Goal: Task Accomplishment & Management: Manage account settings

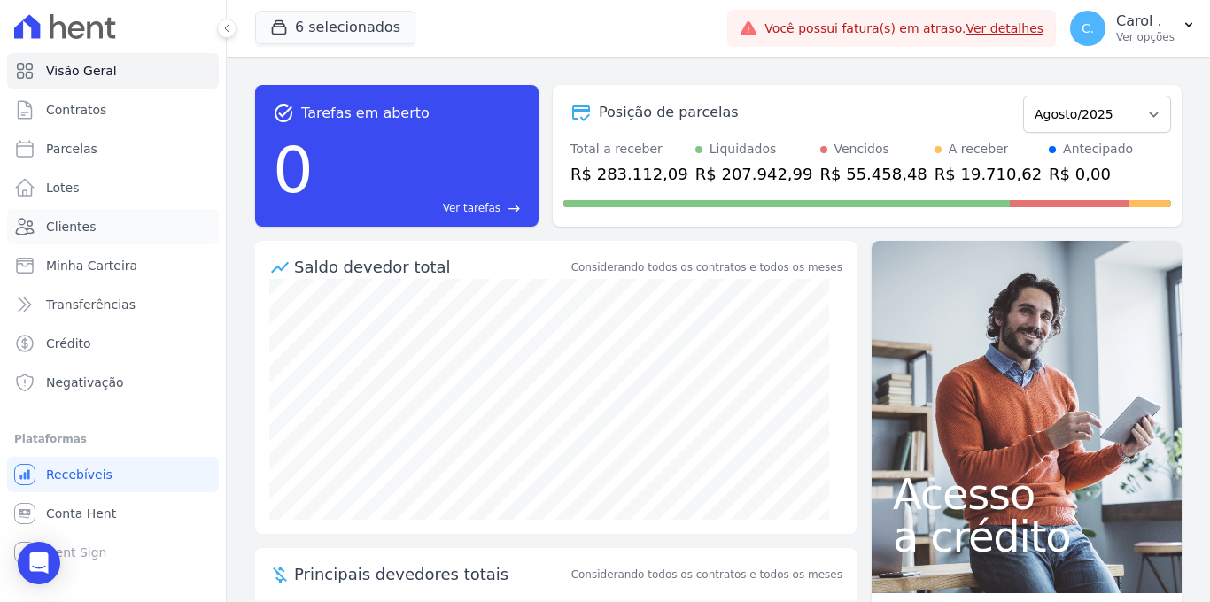
click at [96, 218] on link "Clientes" at bounding box center [113, 226] width 212 height 35
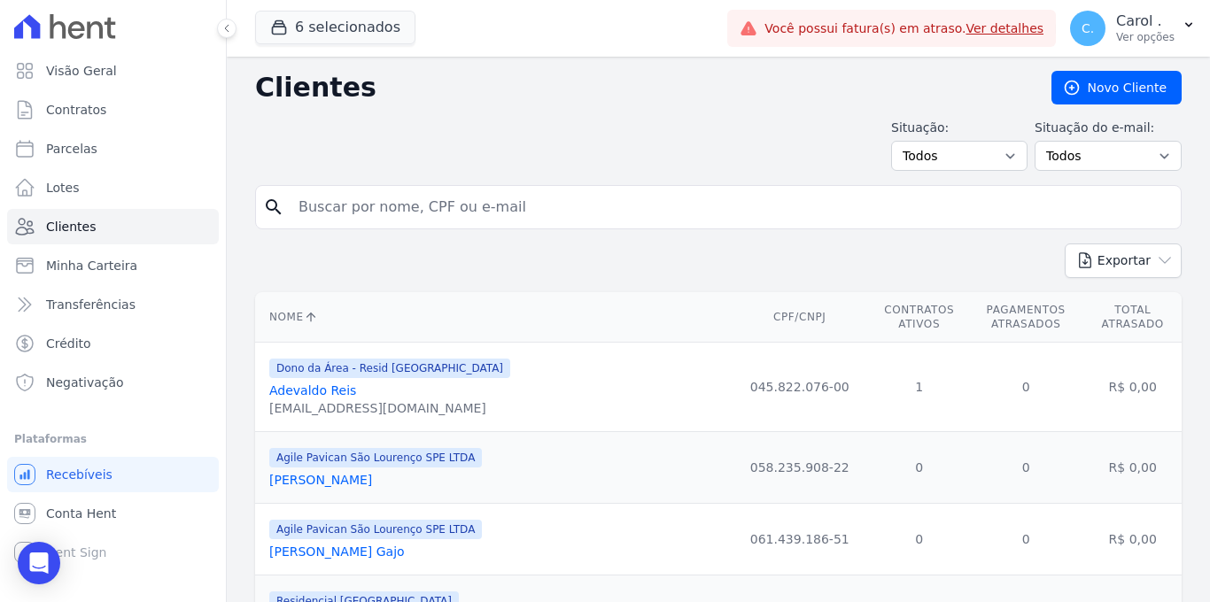
click at [392, 221] on input "search" at bounding box center [731, 207] width 886 height 35
type input "[PERSON_NAME]"
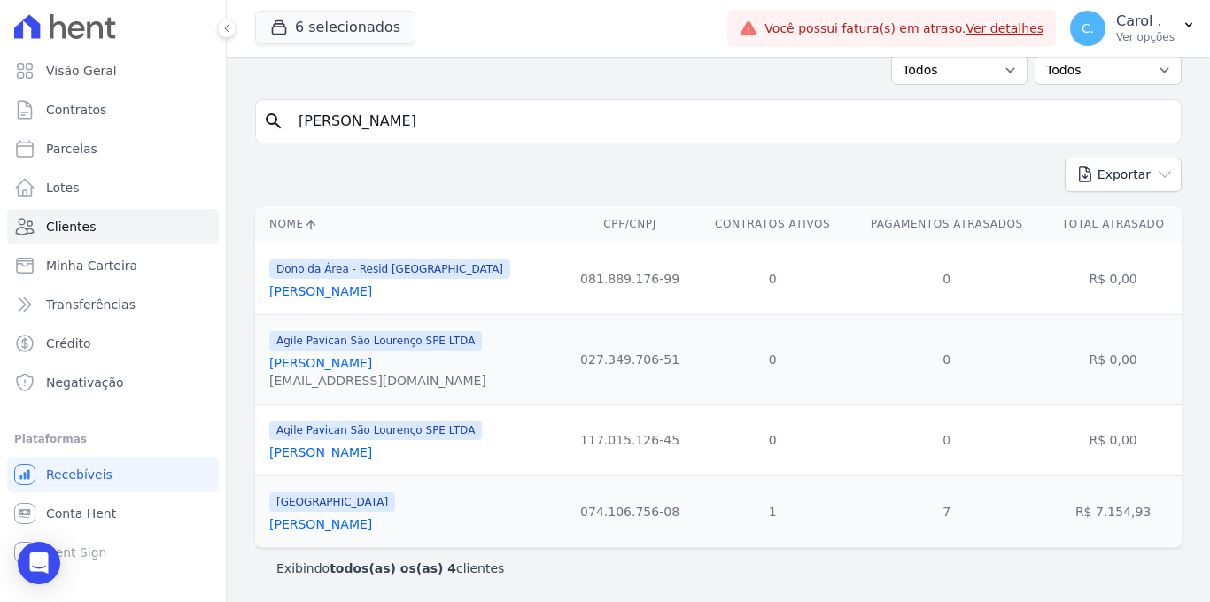
scroll to position [89, 0]
click at [372, 526] on link "[PERSON_NAME]" at bounding box center [320, 524] width 103 height 14
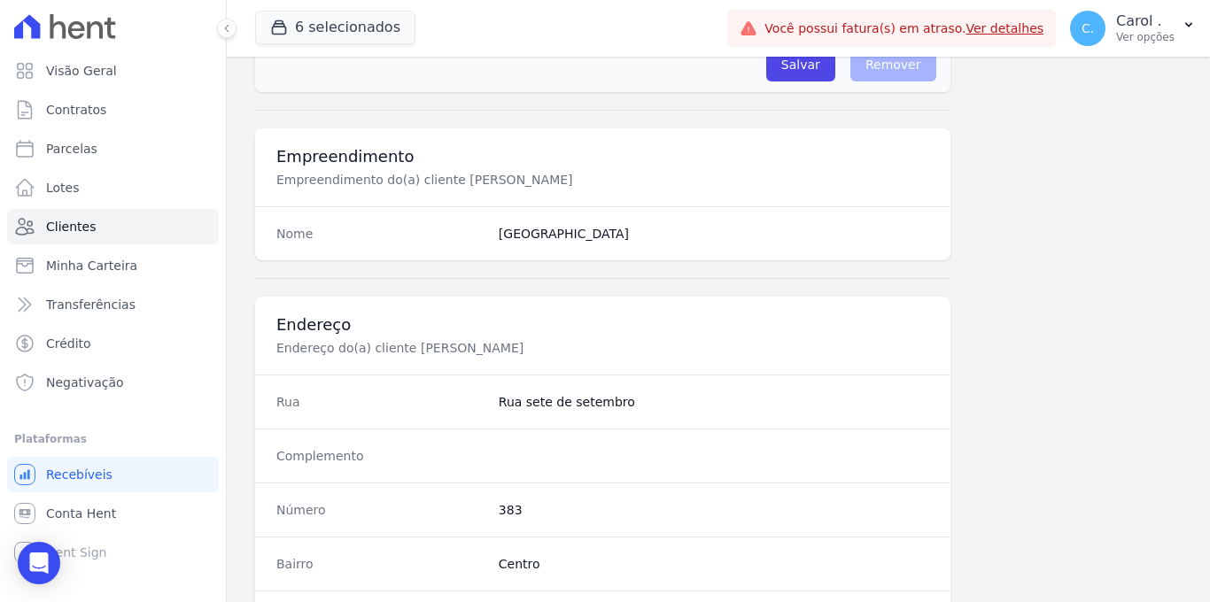
scroll to position [1069, 0]
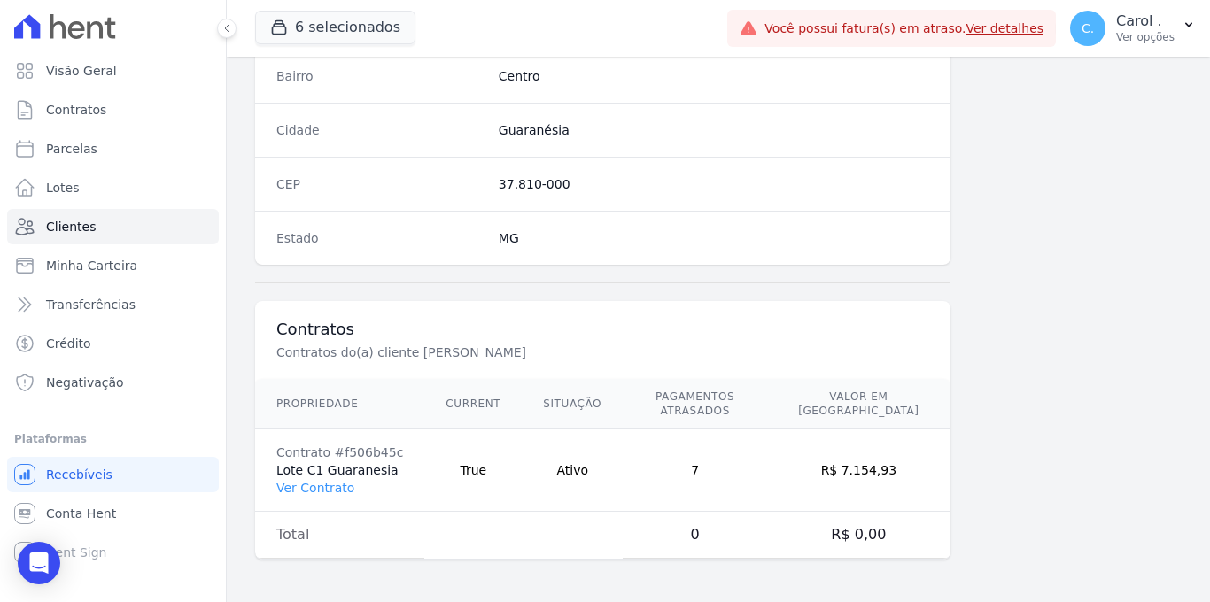
click at [327, 496] on td "Contrato #f506b45c Lote C1 Guaranesia Ver Contrato" at bounding box center [339, 471] width 169 height 82
click at [327, 490] on link "Ver Contrato" at bounding box center [315, 488] width 78 height 14
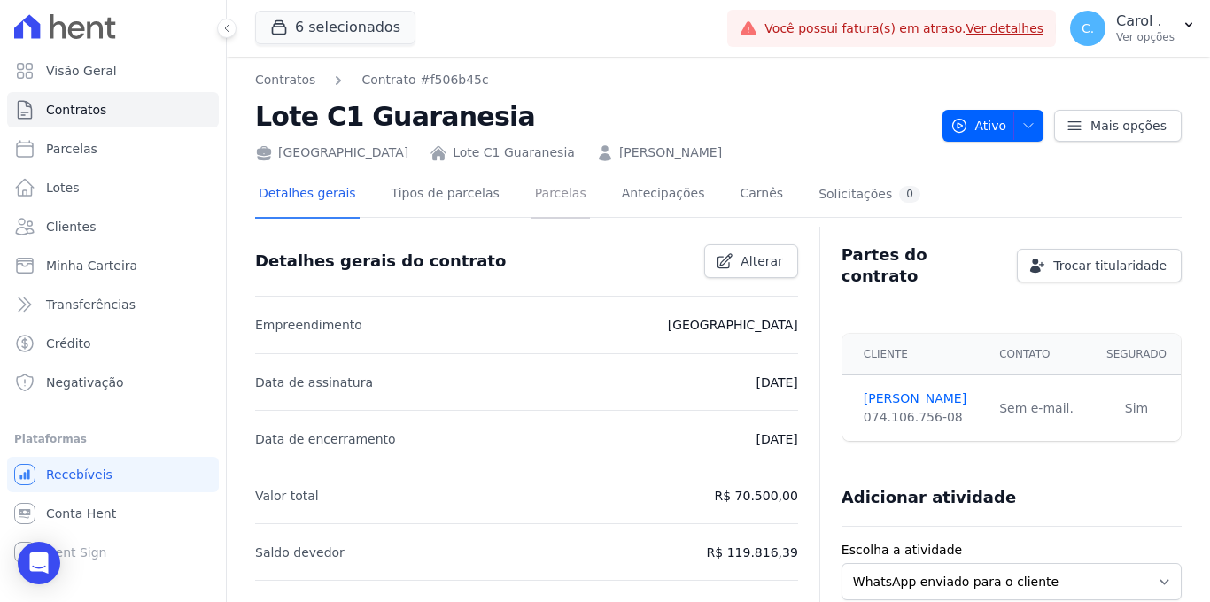
click at [556, 195] on link "Parcelas" at bounding box center [561, 195] width 58 height 47
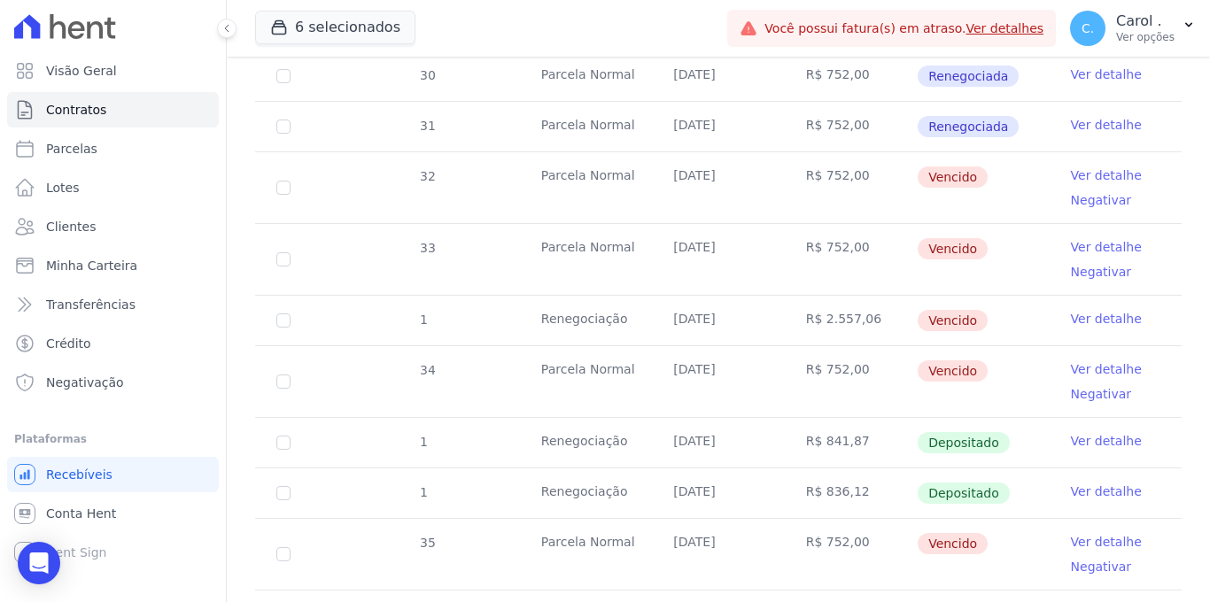
scroll to position [559, 0]
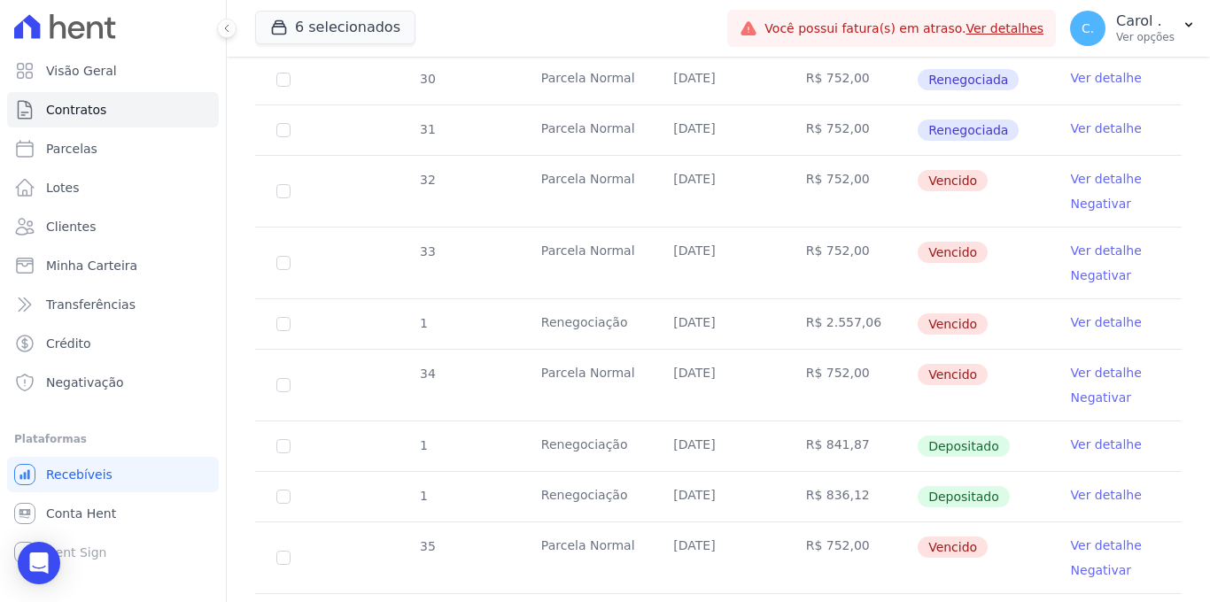
click at [1087, 170] on link "Ver detalhe" at bounding box center [1106, 179] width 71 height 18
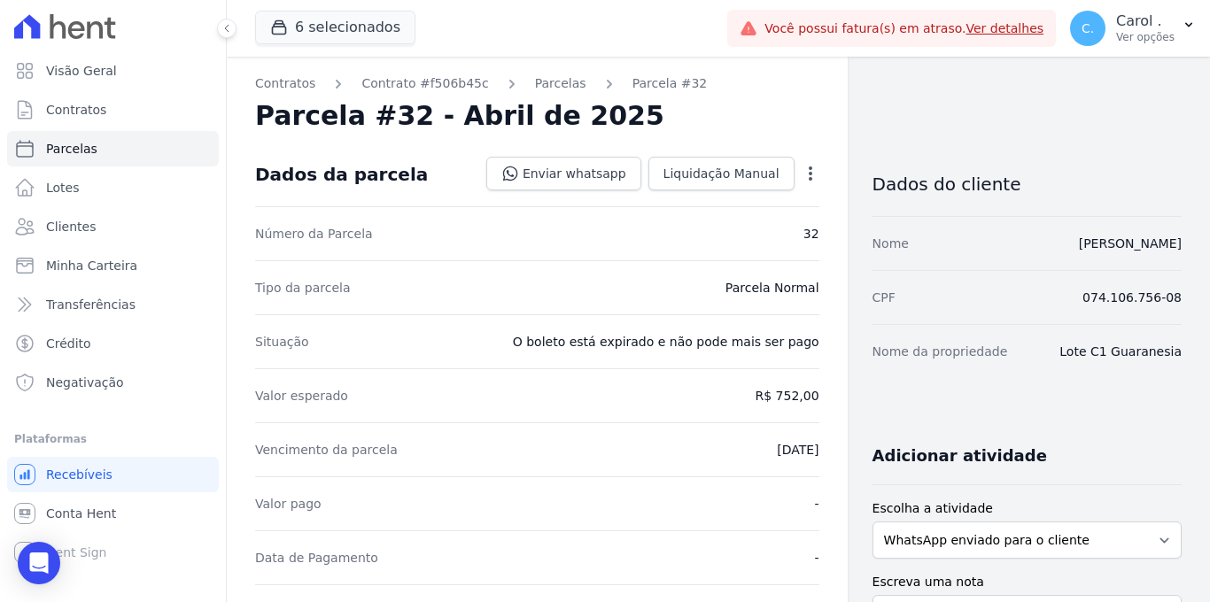
click at [807, 172] on icon "button" at bounding box center [811, 174] width 18 height 18
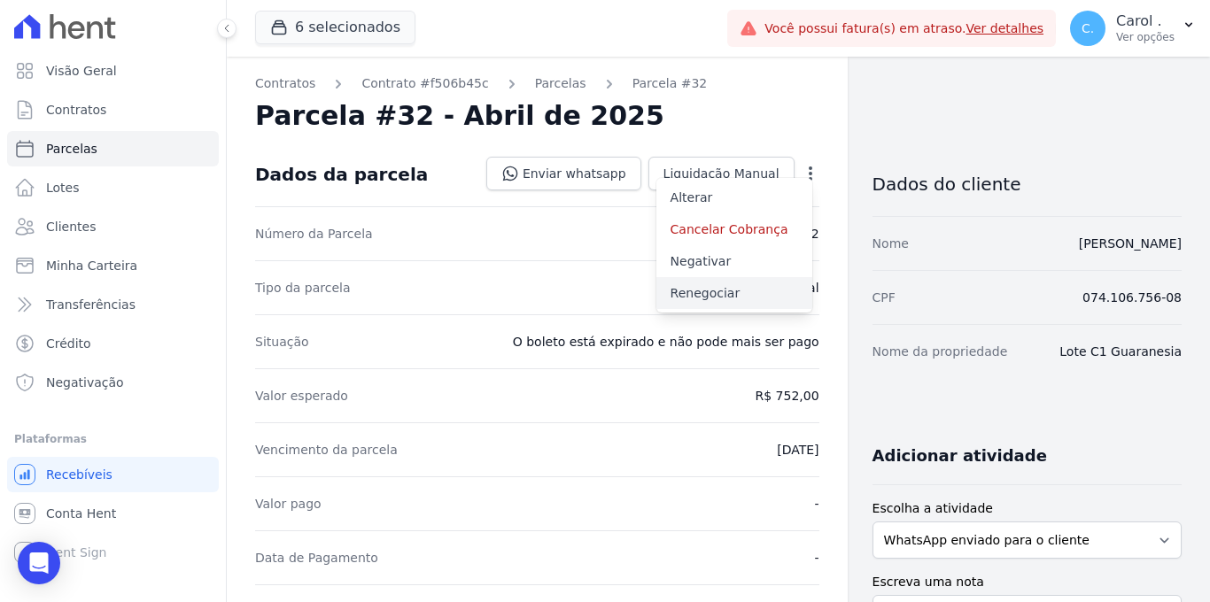
click at [725, 288] on link "Renegociar" at bounding box center [734, 293] width 156 height 32
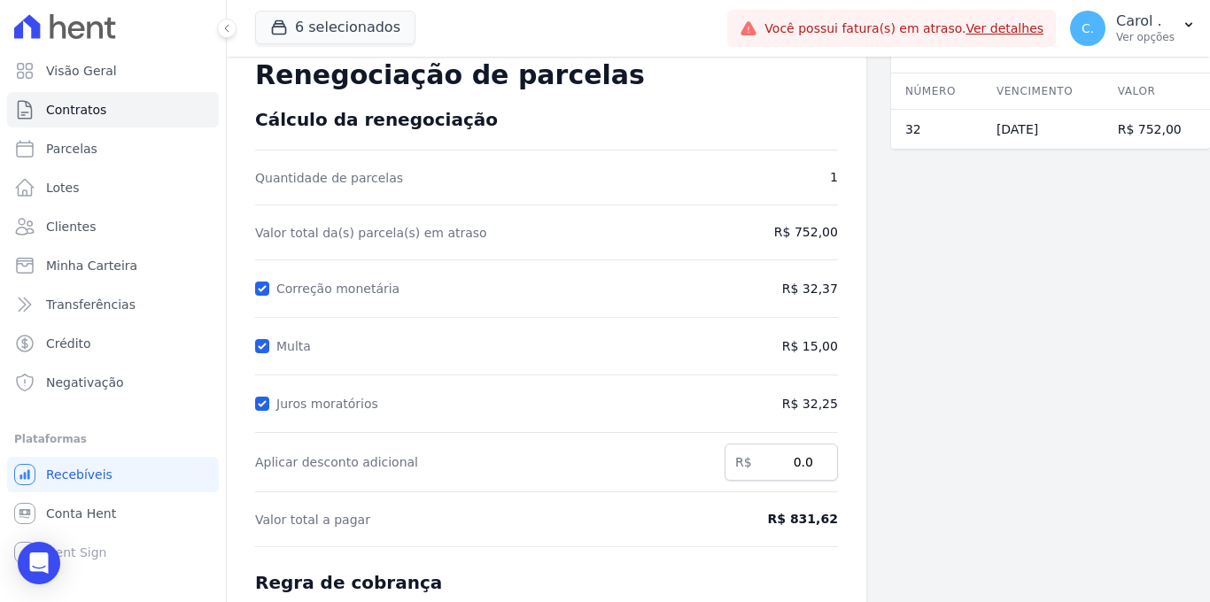
scroll to position [283, 0]
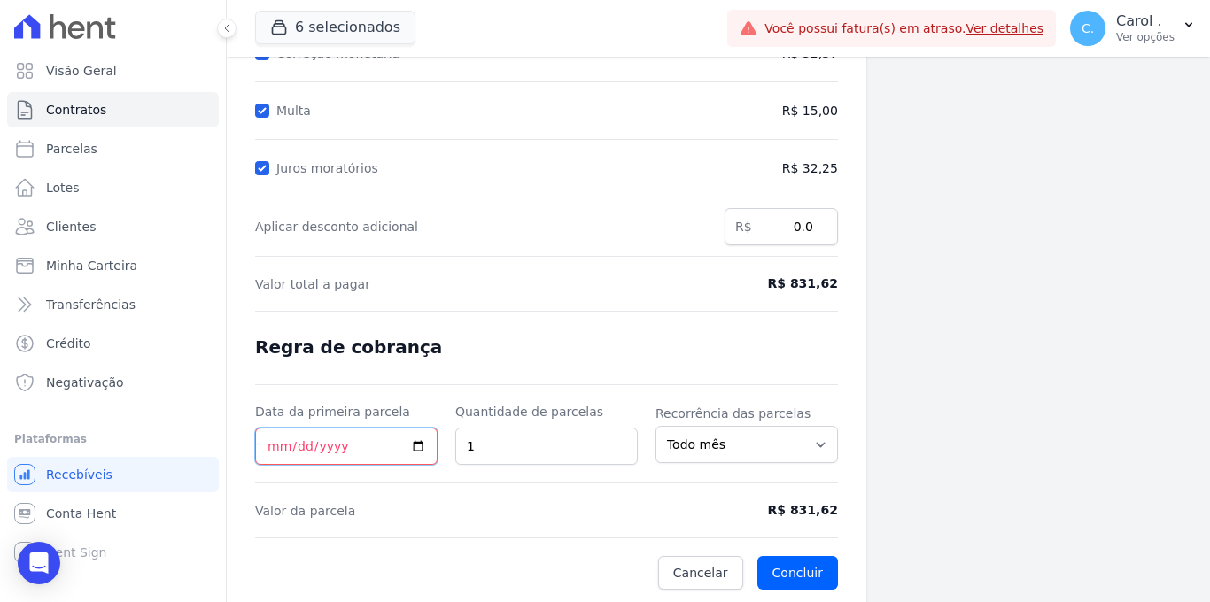
click at [414, 443] on input "Data da primeira parcela" at bounding box center [346, 446] width 182 height 37
type input "[DATE]"
click at [784, 566] on button "Concluir" at bounding box center [797, 573] width 81 height 34
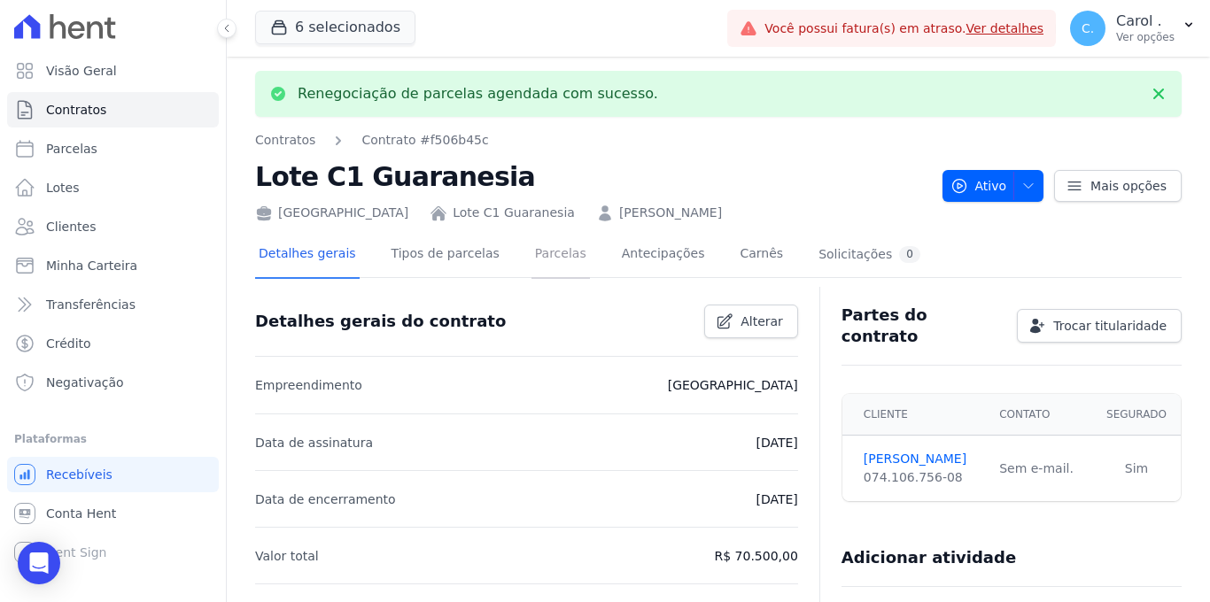
click at [565, 247] on link "Parcelas" at bounding box center [561, 255] width 58 height 47
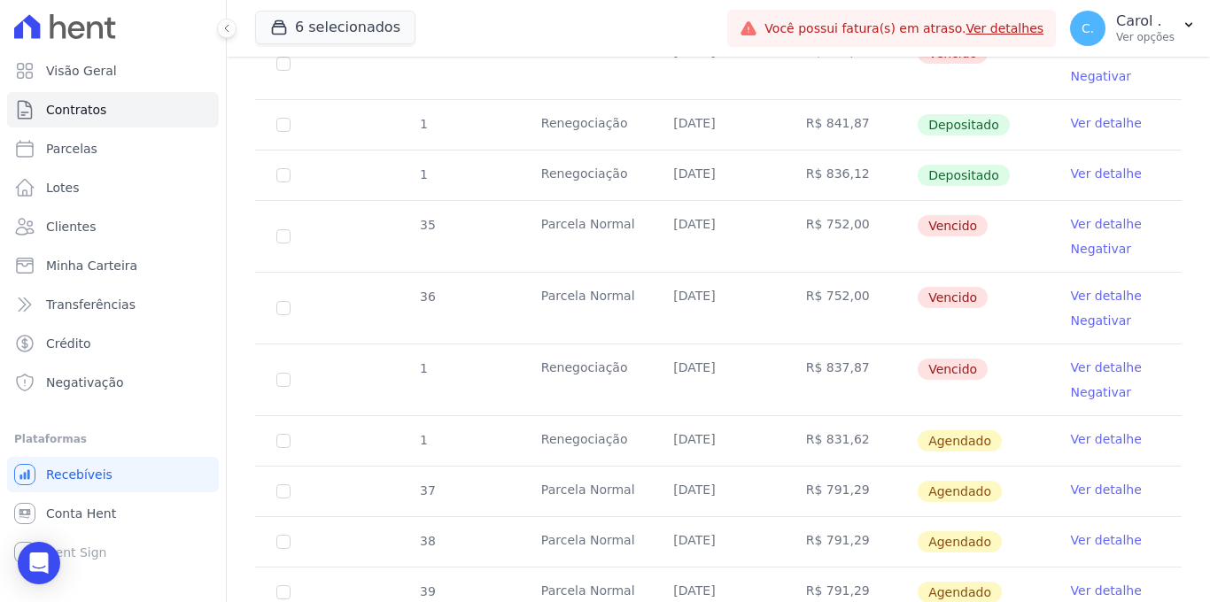
scroll to position [860, 0]
click at [1076, 430] on link "Ver detalhe" at bounding box center [1106, 439] width 71 height 18
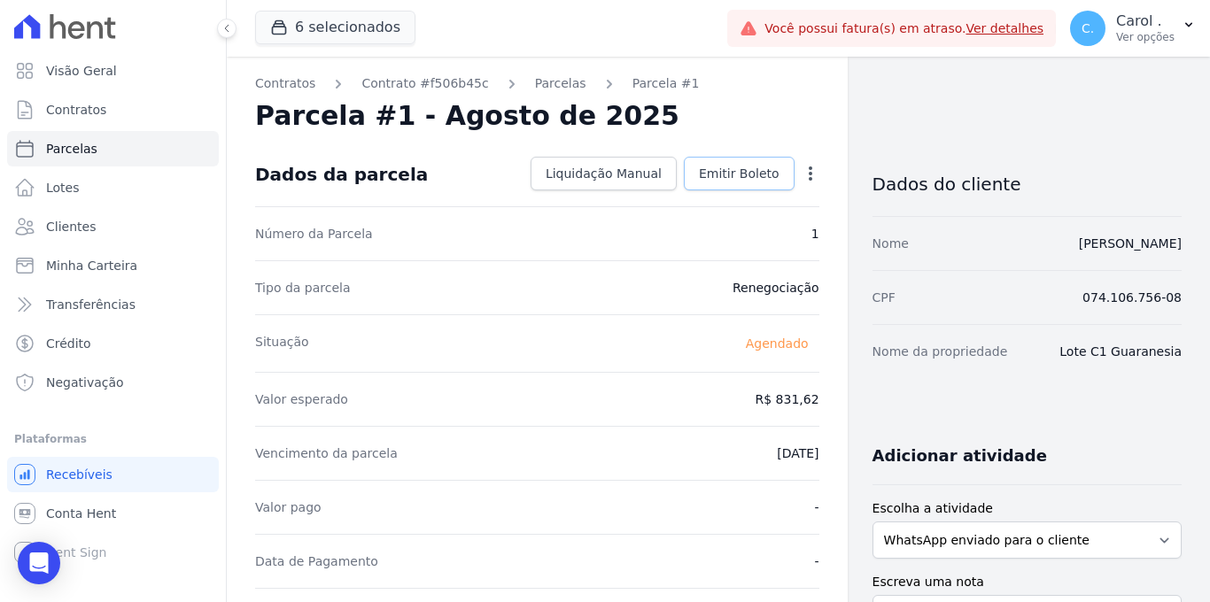
click at [721, 171] on span "Emitir Boleto" at bounding box center [739, 174] width 81 height 18
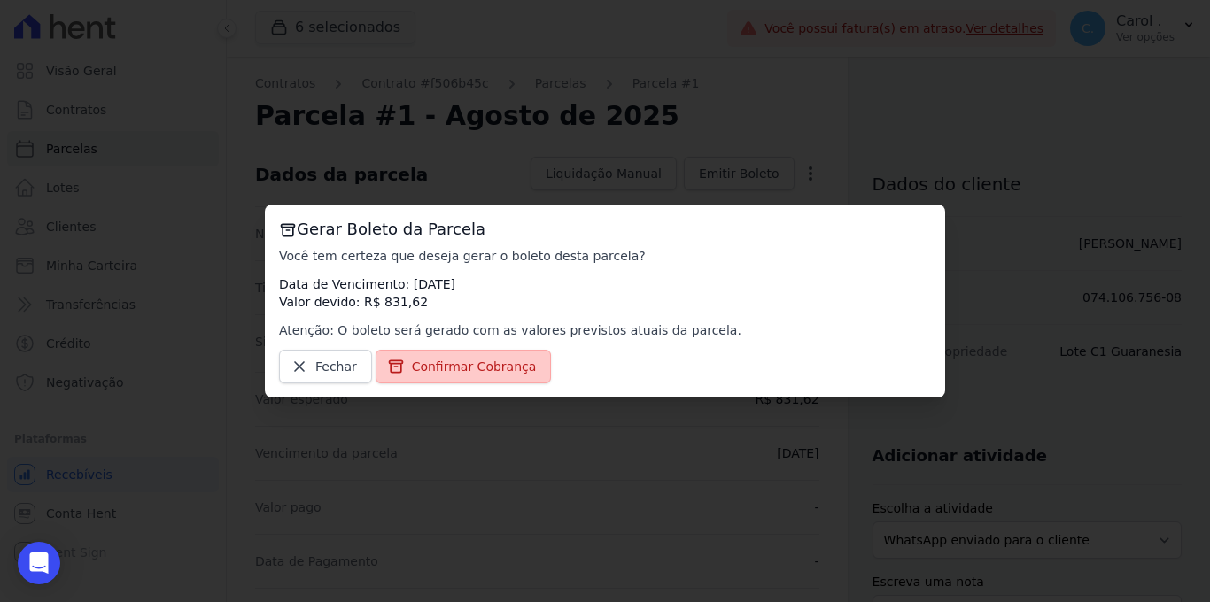
click at [500, 379] on link "Confirmar Cobrança" at bounding box center [464, 367] width 176 height 34
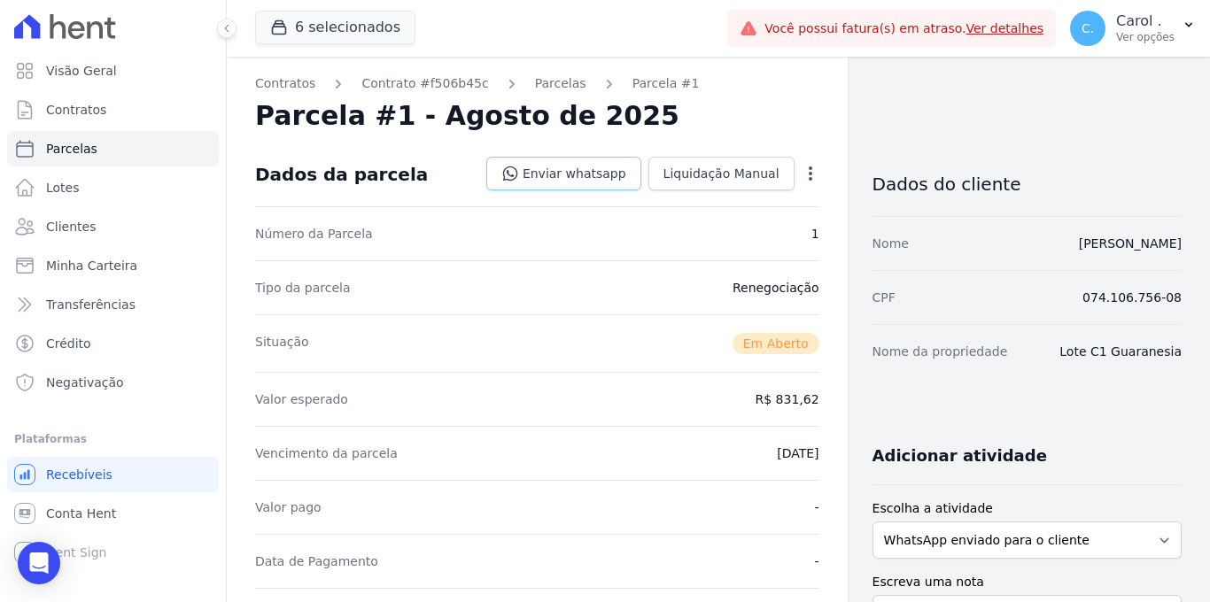
click at [602, 180] on link "Enviar whatsapp" at bounding box center [563, 174] width 155 height 34
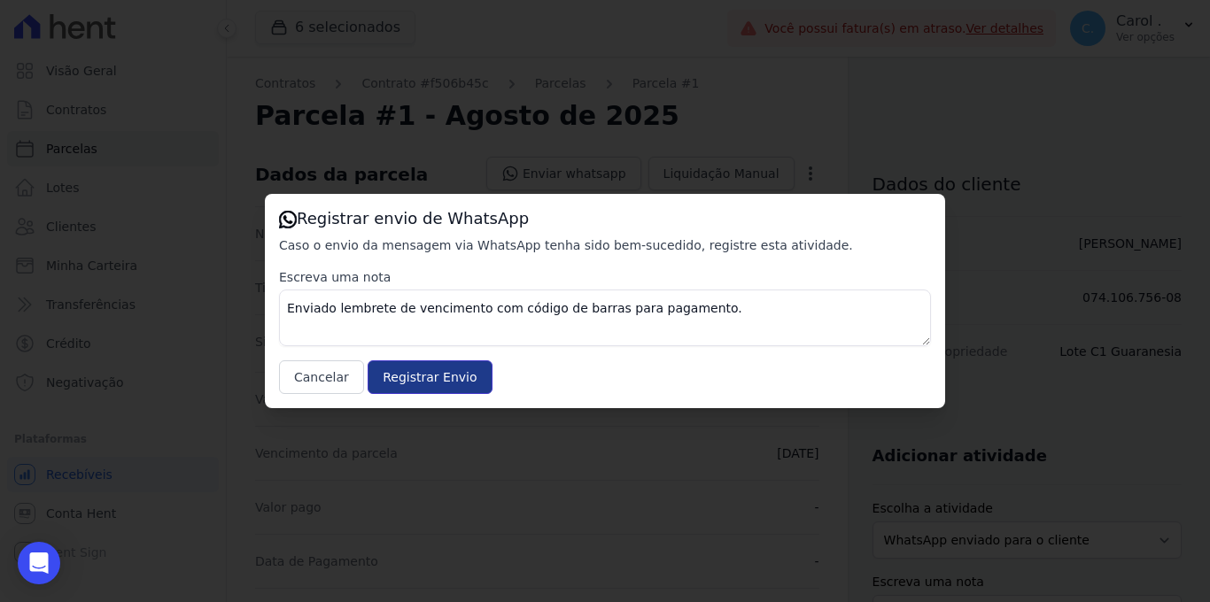
click at [414, 389] on input "Registrar Envio" at bounding box center [430, 378] width 124 height 34
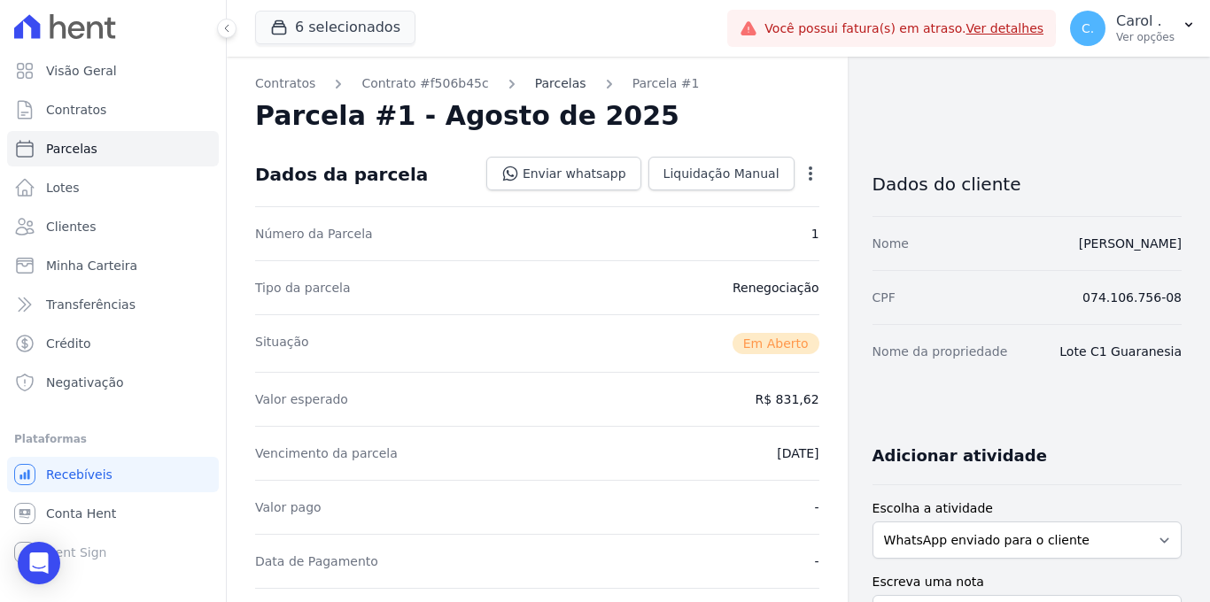
click at [547, 84] on link "Parcelas" at bounding box center [560, 83] width 51 height 19
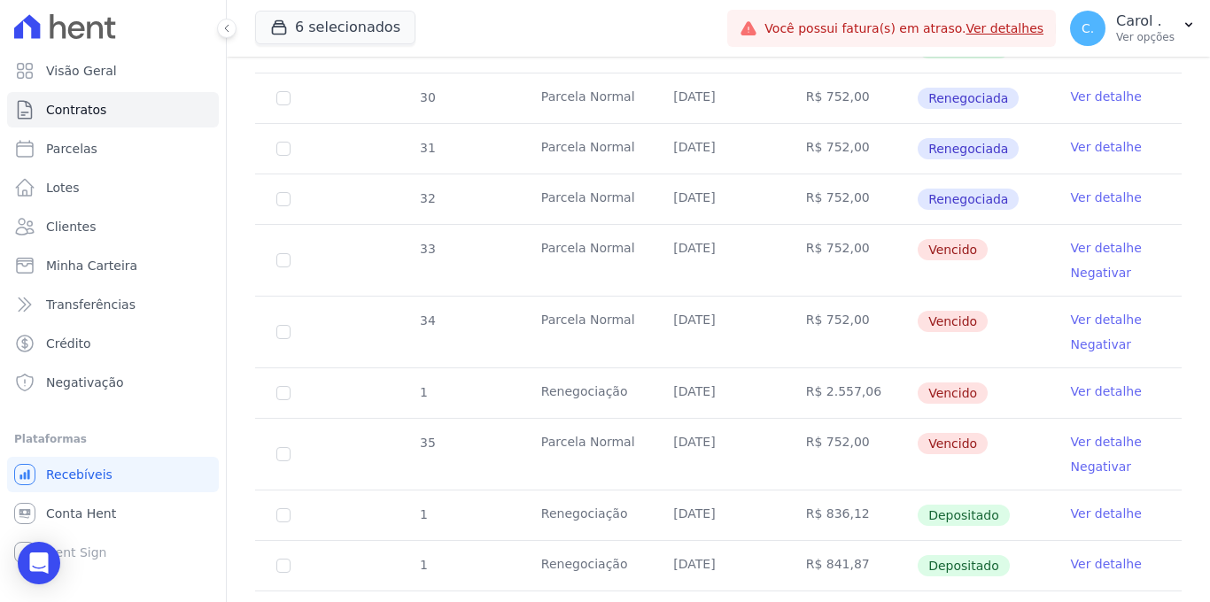
scroll to position [541, 0]
click at [1100, 382] on link "Ver detalhe" at bounding box center [1106, 391] width 71 height 18
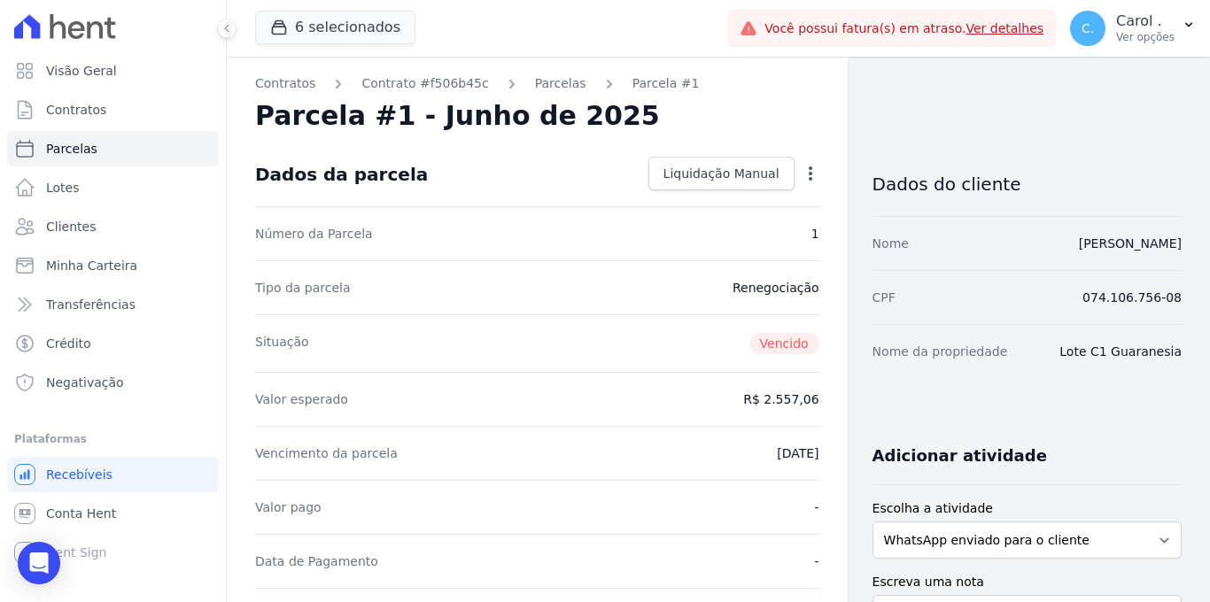
click at [805, 175] on icon "button" at bounding box center [811, 174] width 18 height 18
click at [660, 394] on div "Valor esperado R$ 2.557,06" at bounding box center [537, 399] width 564 height 54
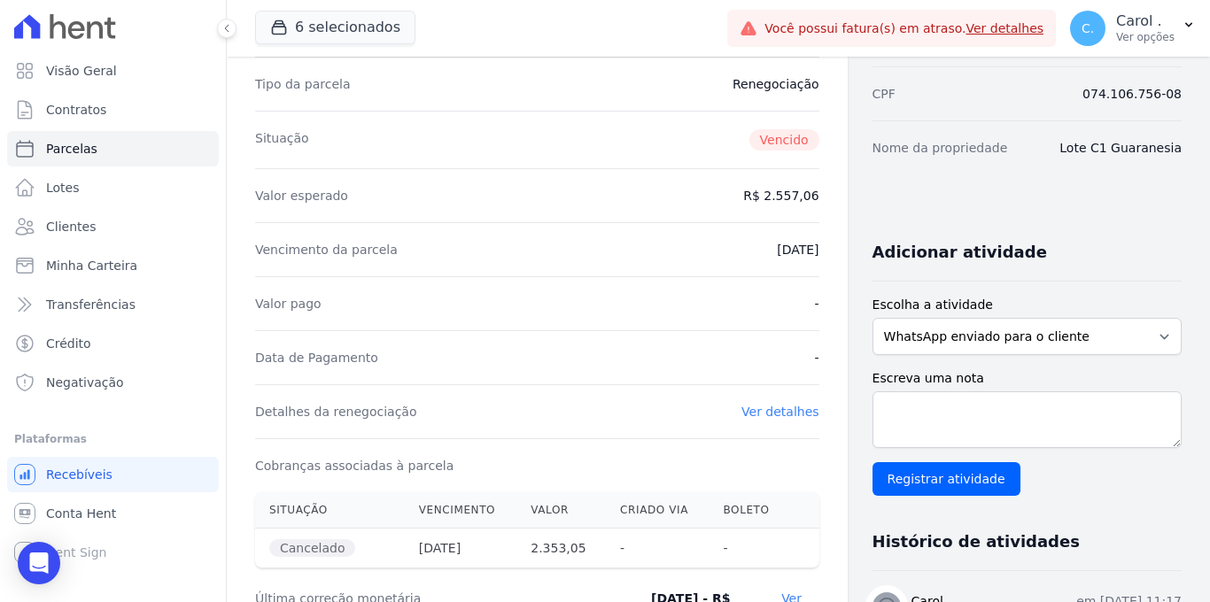
scroll to position [357, 0]
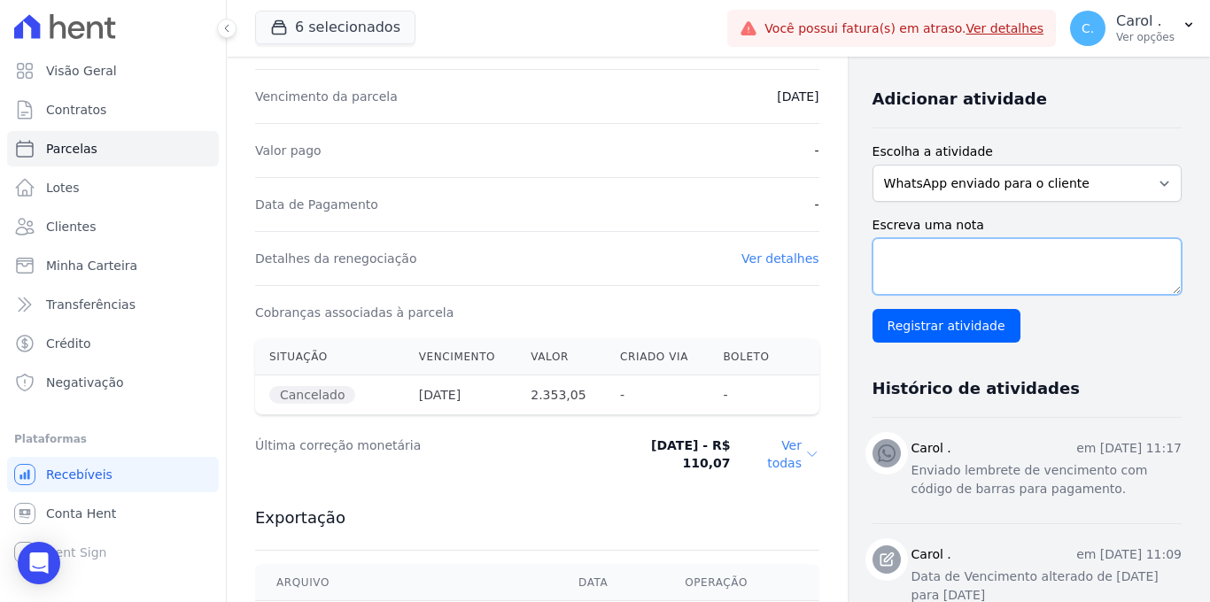
click at [981, 269] on textarea "Escreva uma nota" at bounding box center [1027, 266] width 309 height 57
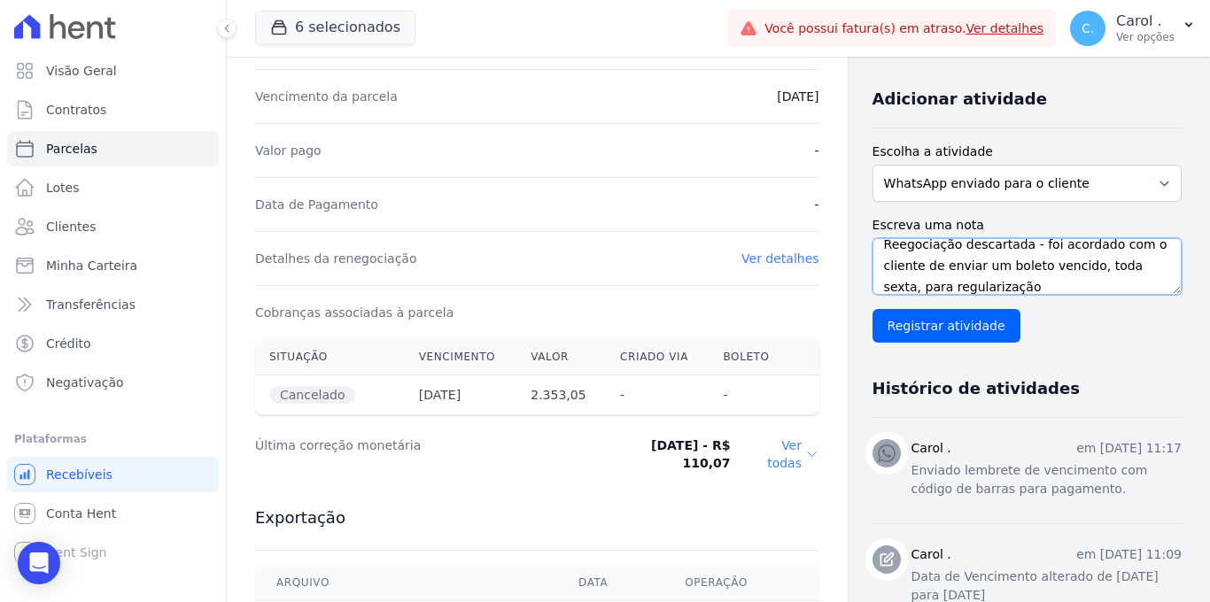
click at [892, 246] on textarea "Reegociação descartada - foi acordado com o cliente de enviar um boleto vencido…" at bounding box center [1027, 266] width 309 height 57
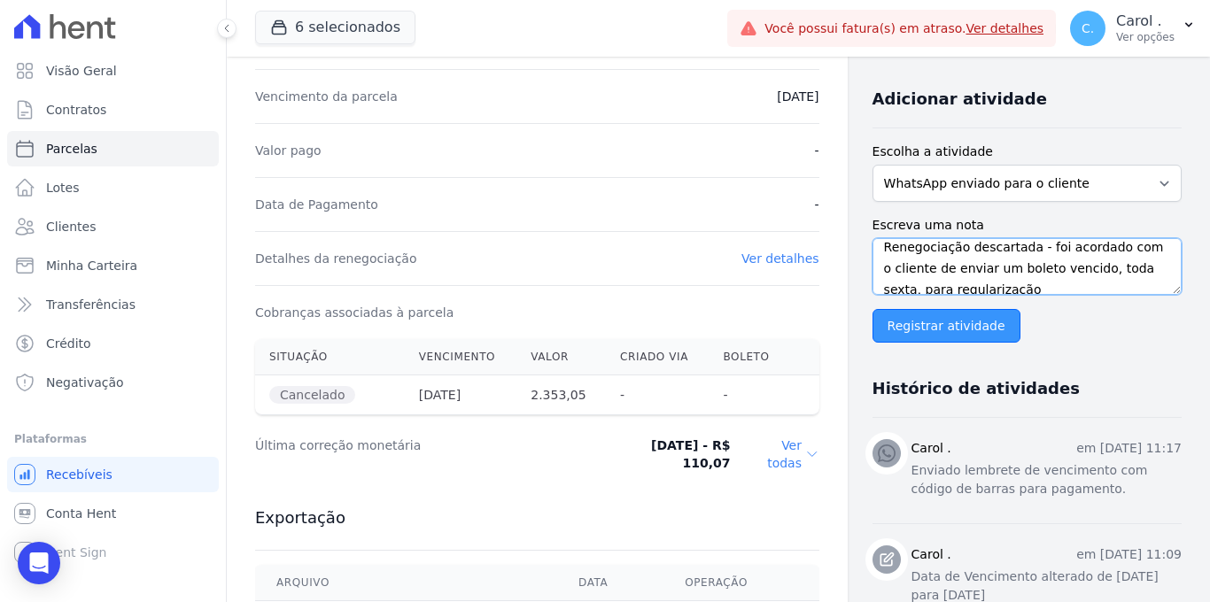
type textarea "Renegociação descartada - foi acordado com o cliente de enviar um boleto vencid…"
click at [924, 326] on input "Registrar atividade" at bounding box center [947, 326] width 148 height 34
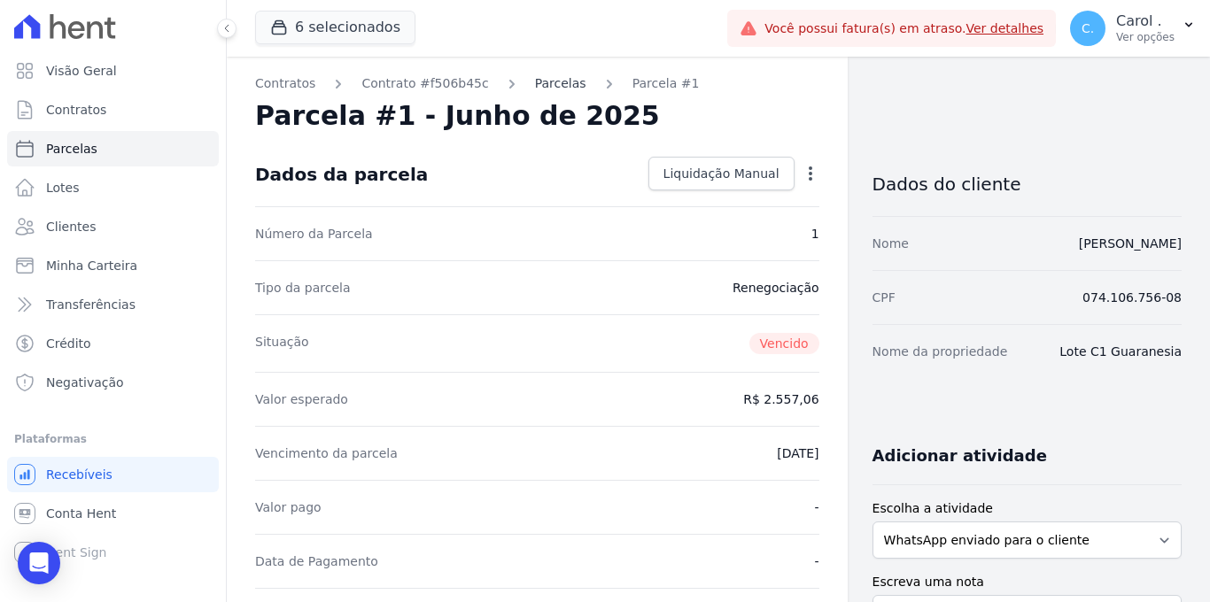
click at [547, 88] on link "Parcelas" at bounding box center [560, 83] width 51 height 19
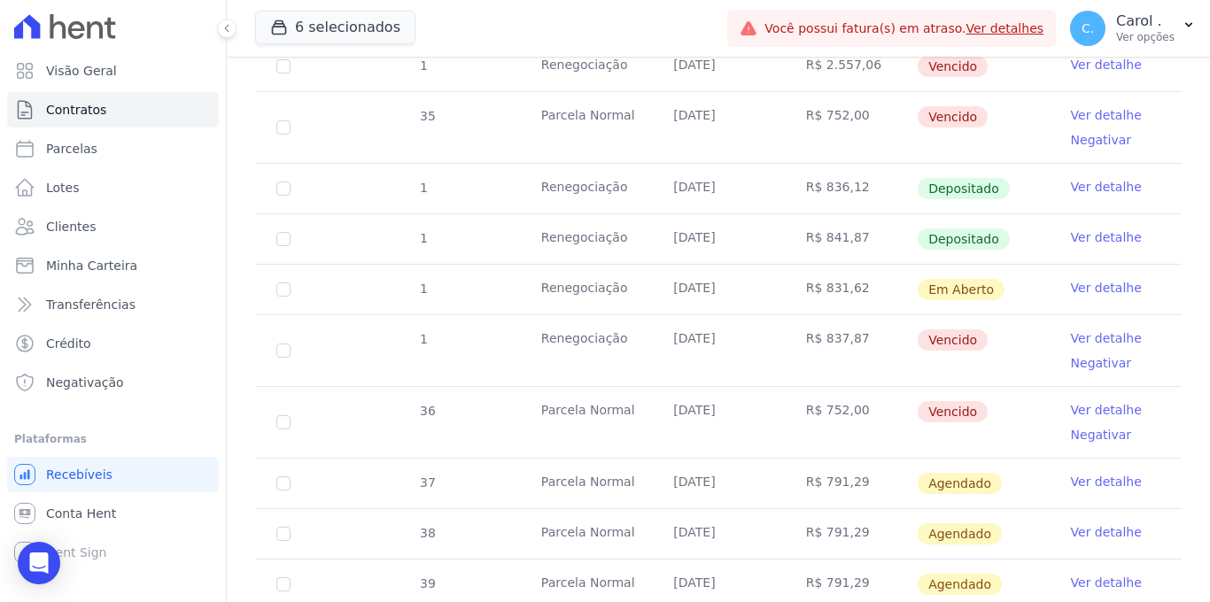
scroll to position [869, 0]
click at [1086, 328] on link "Ver detalhe" at bounding box center [1106, 337] width 71 height 18
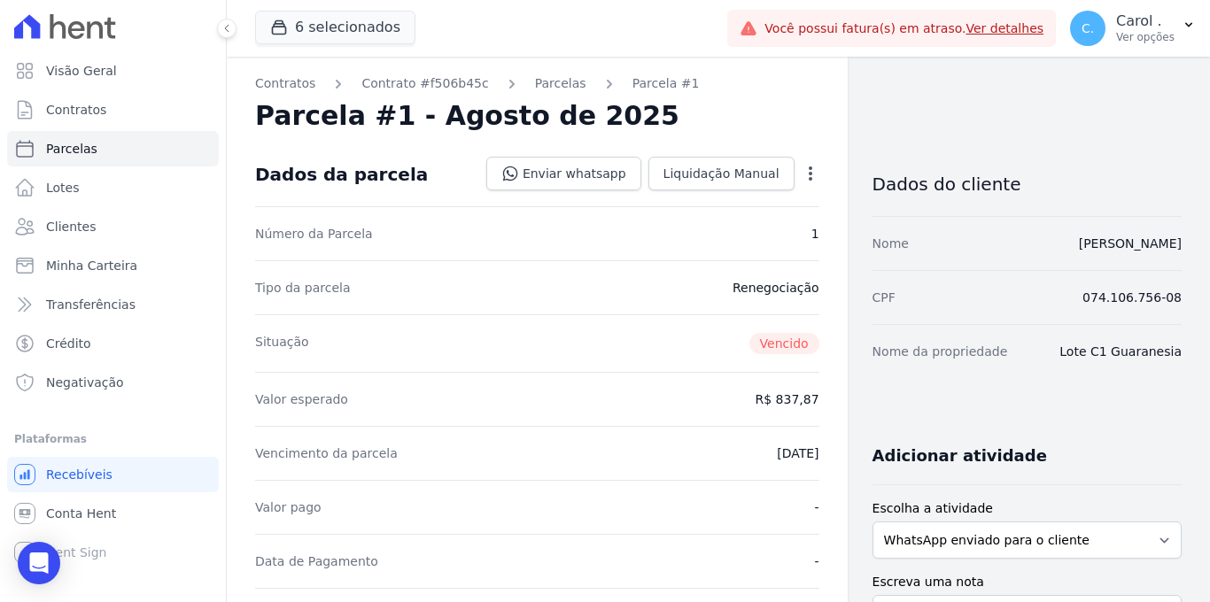
click at [802, 171] on icon "button" at bounding box center [811, 174] width 18 height 18
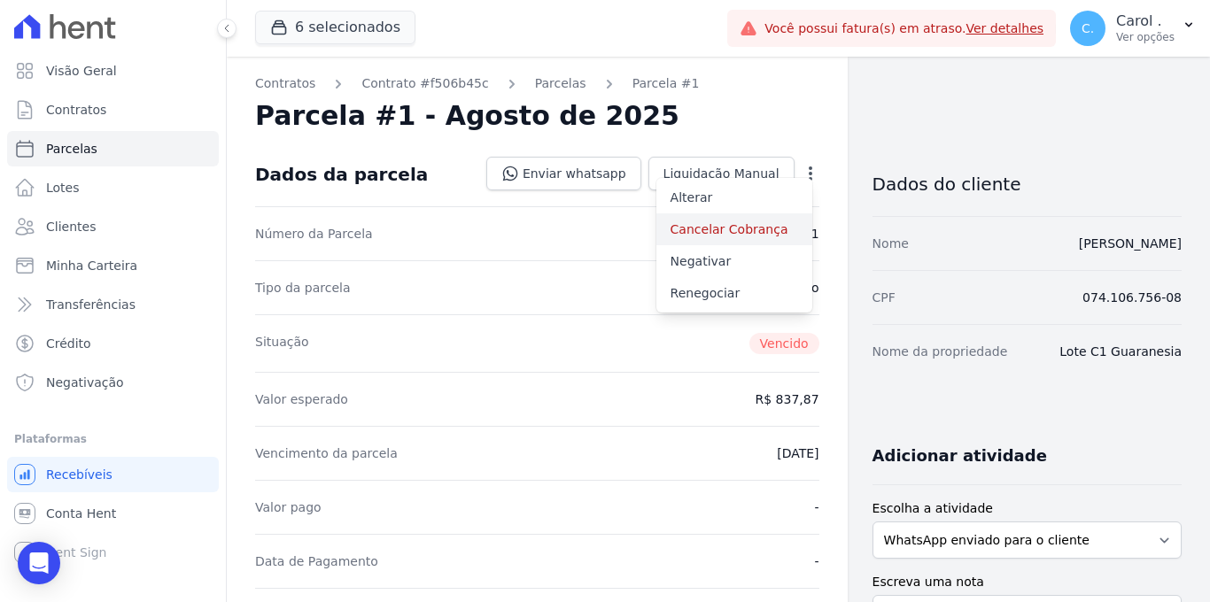
click at [732, 232] on link "Cancelar Cobrança" at bounding box center [734, 230] width 156 height 32
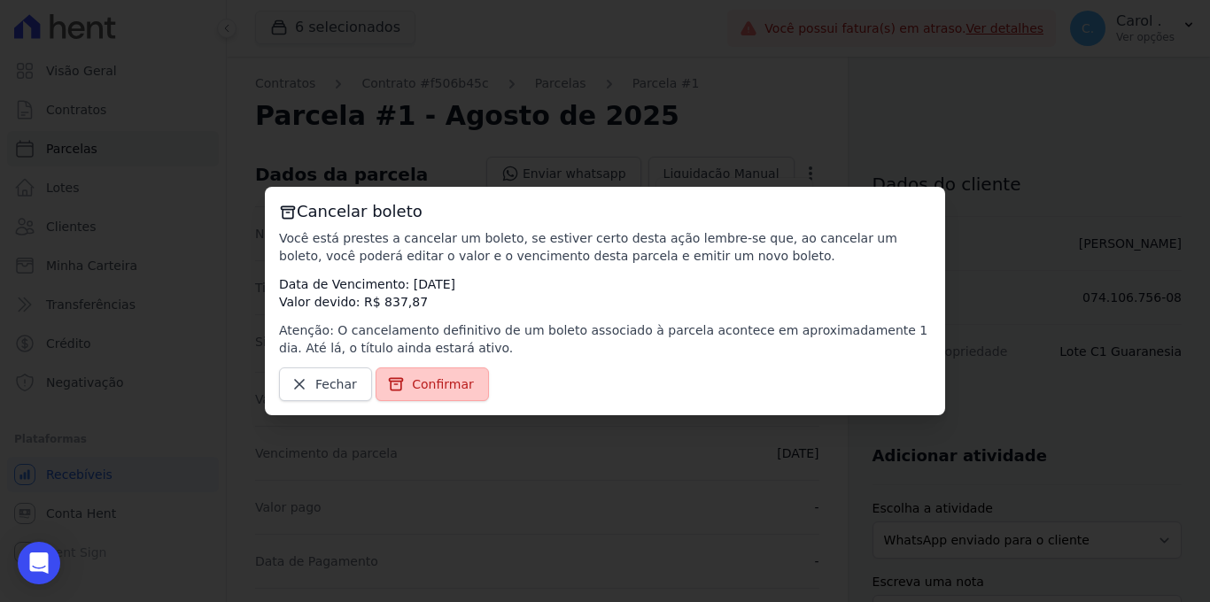
click at [412, 378] on span "Confirmar" at bounding box center [443, 385] width 62 height 18
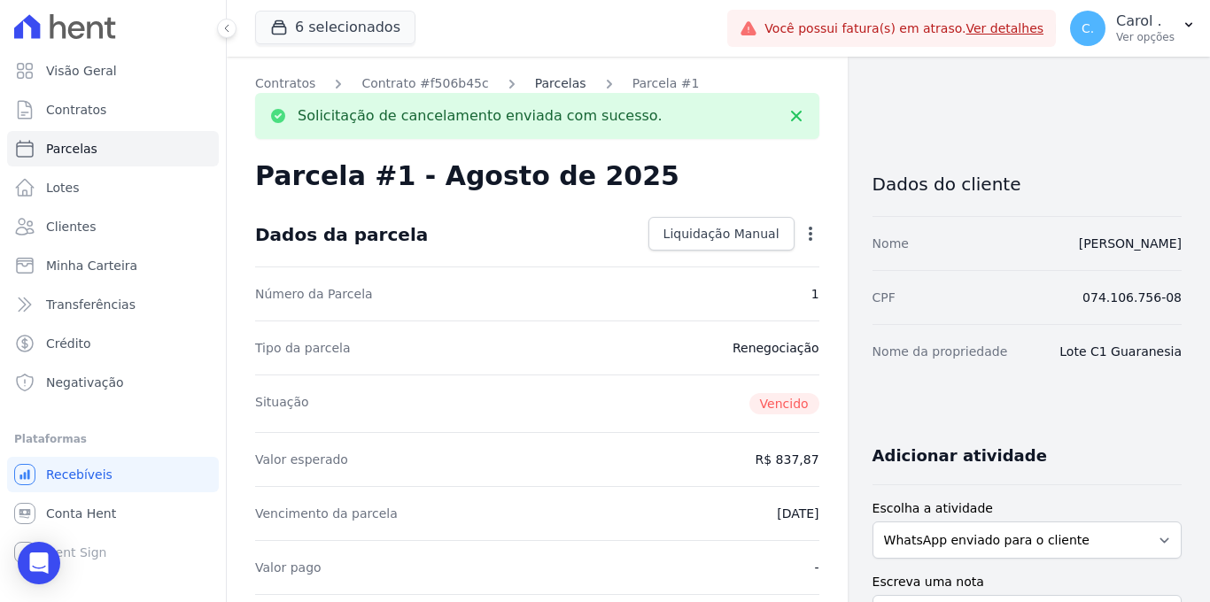
click at [543, 85] on link "Parcelas" at bounding box center [560, 83] width 51 height 19
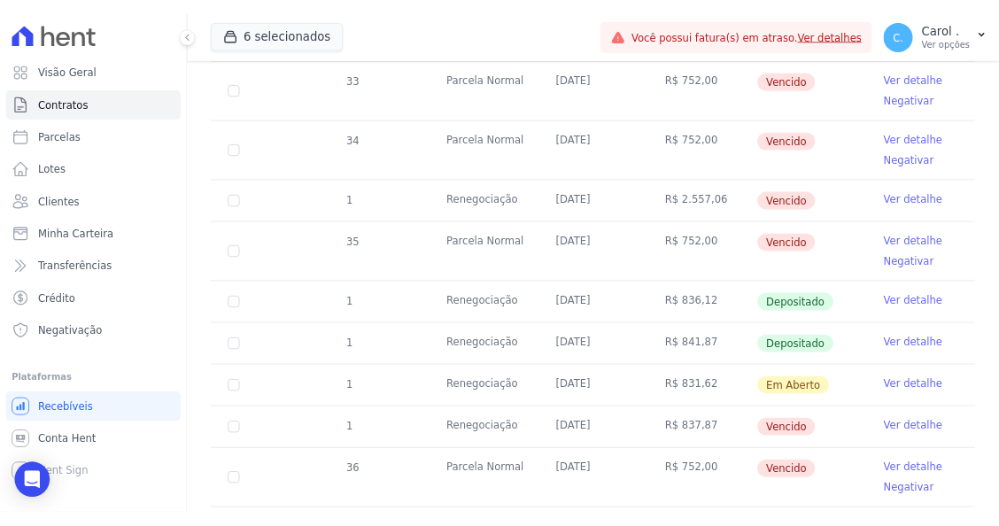
scroll to position [709, 0]
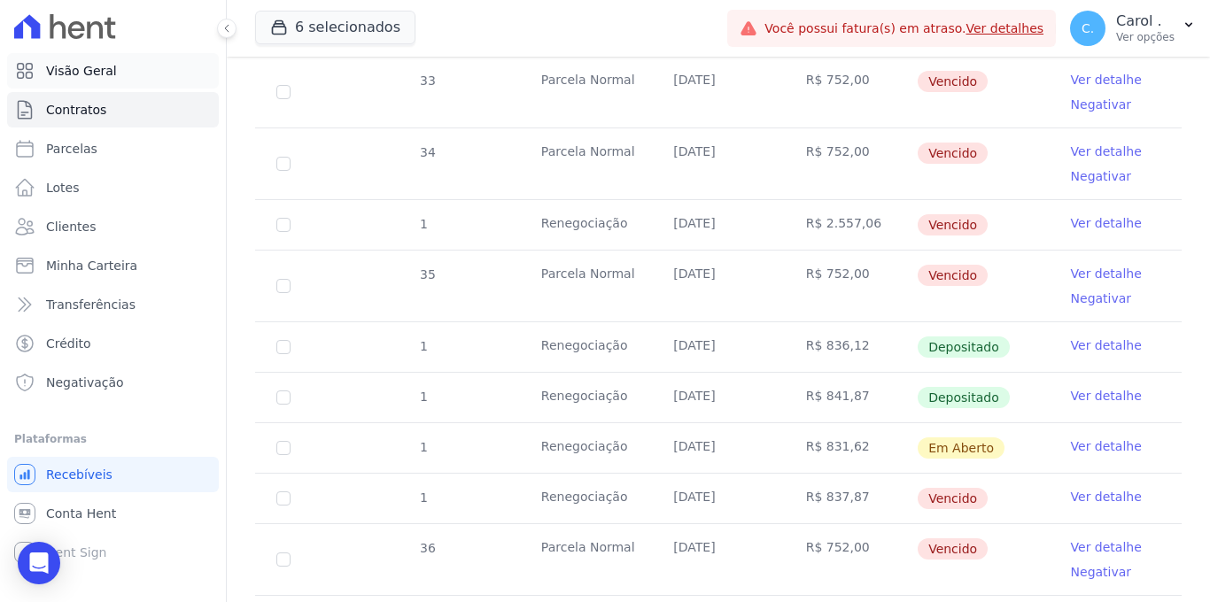
click at [87, 72] on span "Visão Geral" at bounding box center [81, 71] width 71 height 18
